Goal: Task Accomplishment & Management: Manage account settings

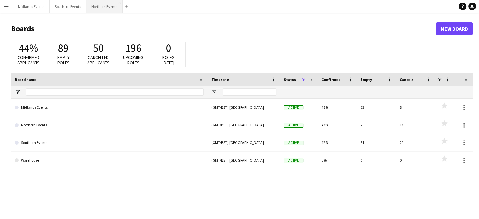
click at [101, 8] on button "Northern Events Close" at bounding box center [104, 6] width 36 height 12
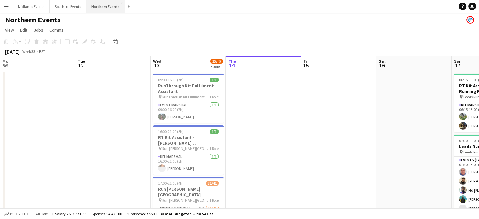
scroll to position [0, 151]
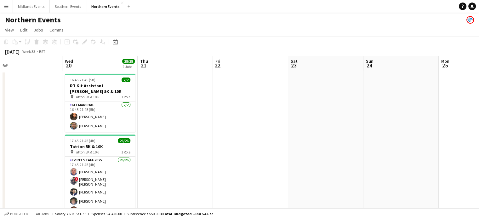
drag, startPoint x: 398, startPoint y: 146, endPoint x: 73, endPoint y: 150, distance: 325.0
click at [73, 150] on app-calendar-viewport "Thu 14 Fri 15 Sat 16 Sun 17 52/52 2 Jobs Mon 18 Tue 19 Wed 20 28/28 2 Jobs Thu …" at bounding box center [239, 199] width 479 height 286
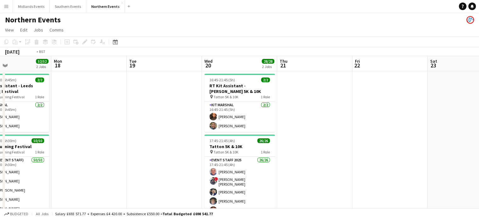
drag, startPoint x: 289, startPoint y: 168, endPoint x: 0, endPoint y: 144, distance: 290.1
click at [0, 144] on app-calendar-viewport "Thu 14 Fri 15 Sat 16 Sun 17 52/52 2 Jobs Mon 18 Tue 19 Wed 20 28/28 2 Jobs Thu …" at bounding box center [239, 199] width 479 height 286
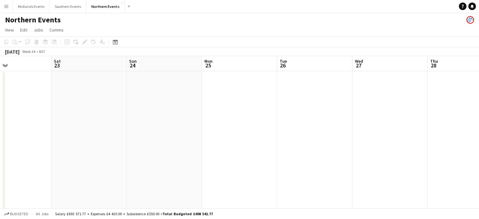
scroll to position [0, 178]
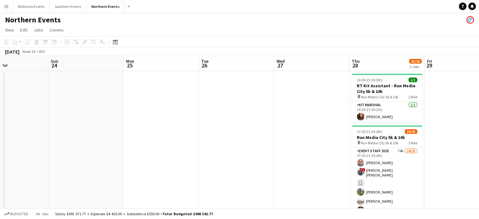
drag, startPoint x: 245, startPoint y: 160, endPoint x: 109, endPoint y: 142, distance: 137.5
click at [109, 142] on app-calendar-viewport "Thu 21 Fri 22 Sat 23 Sun 24 Mon 25 Tue 26 Wed 27 Thu 28 25/26 2 Jobs Fri 29 Sat…" at bounding box center [239, 199] width 479 height 286
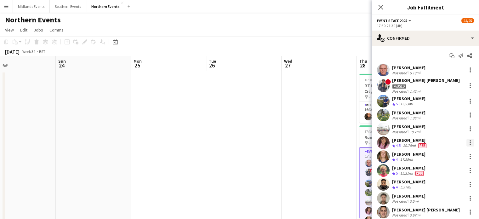
click at [470, 142] on div at bounding box center [470, 142] width 1 height 1
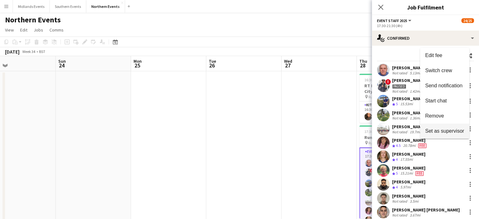
click at [455, 134] on button "Set as supervisor" at bounding box center [444, 130] width 49 height 15
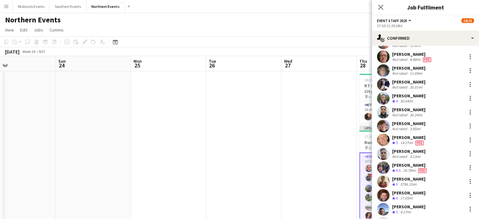
scroll to position [230, 0]
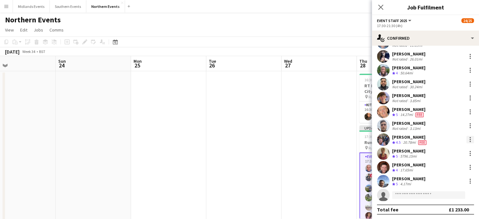
click at [466, 140] on div at bounding box center [470, 140] width 8 height 8
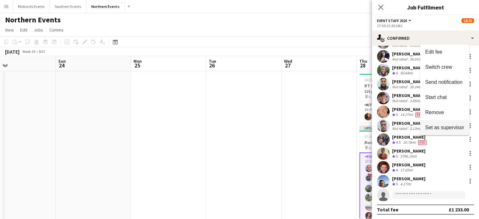
click at [453, 126] on span "Set as supervisor" at bounding box center [444, 126] width 39 height 5
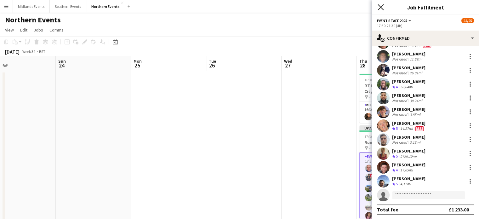
click at [379, 5] on icon "Close pop-in" at bounding box center [381, 7] width 6 height 6
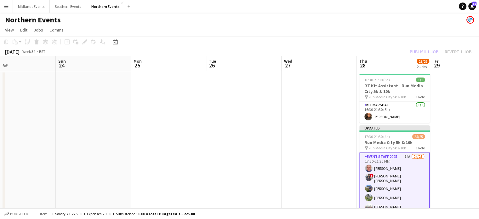
click at [418, 54] on div "Publish 1 job Revert 1 job" at bounding box center [440, 52] width 77 height 8
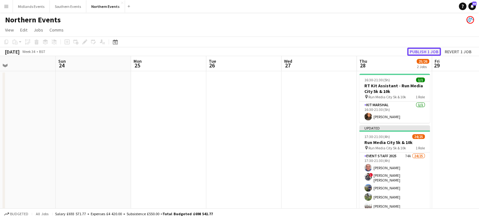
click at [418, 53] on button "Publish 1 job" at bounding box center [424, 52] width 34 height 8
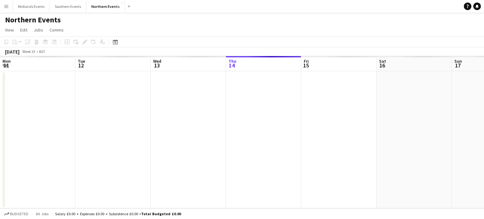
scroll to position [0, 151]
